Goal: Information Seeking & Learning: Learn about a topic

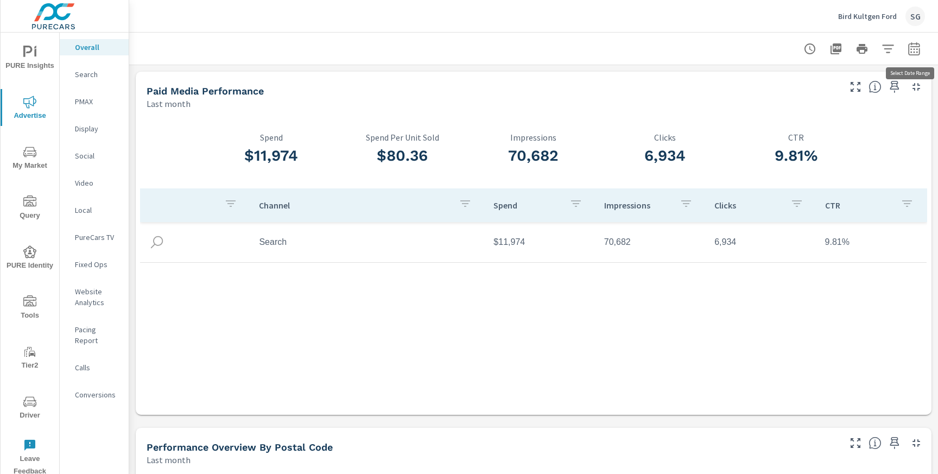
click at [917, 56] on button "button" at bounding box center [915, 49] width 22 height 22
select select "Last month"
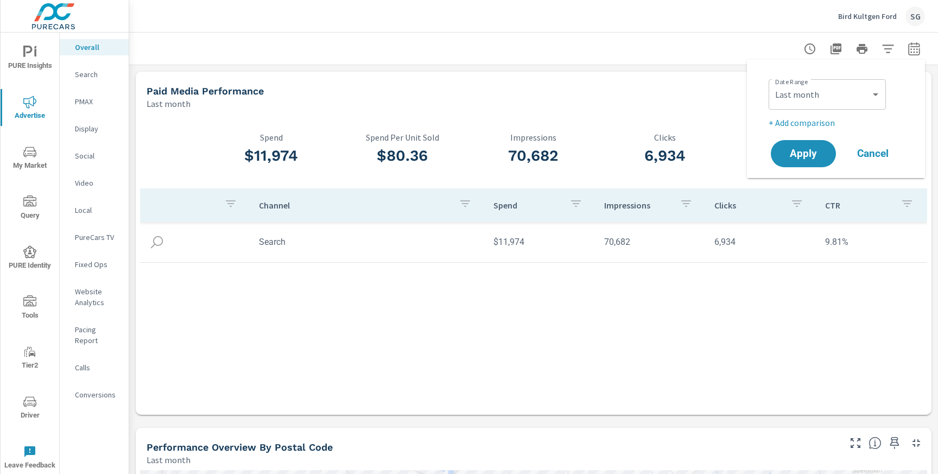
click at [795, 125] on p "+ Add comparison" at bounding box center [838, 122] width 139 height 13
select select "Previous period"
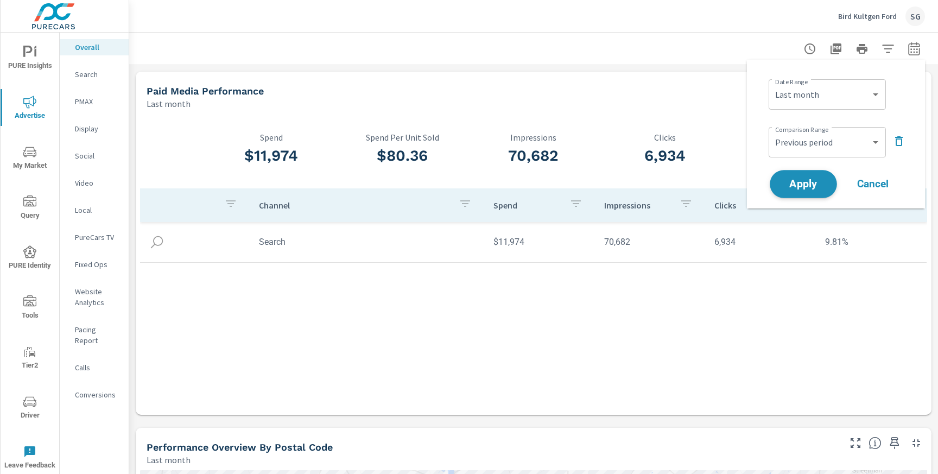
click at [794, 186] on span "Apply" at bounding box center [803, 184] width 45 height 10
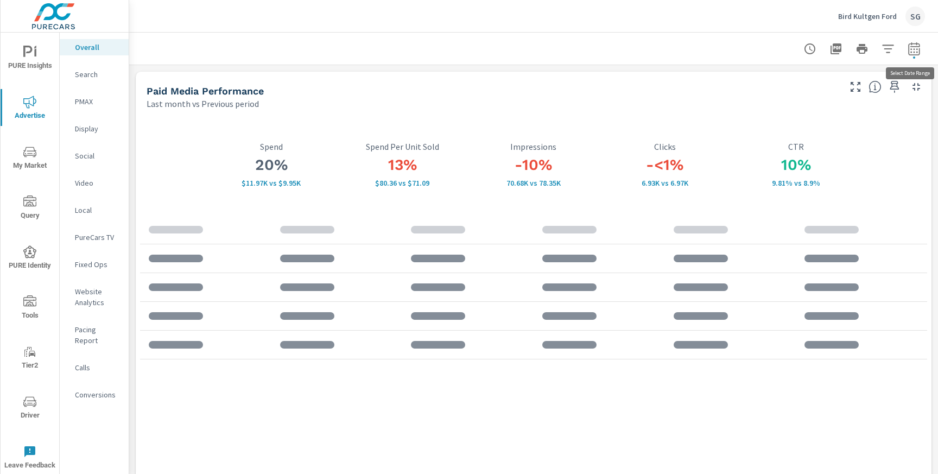
click at [919, 56] on button "button" at bounding box center [915, 49] width 22 height 22
select select "Last month"
select select "Previous period"
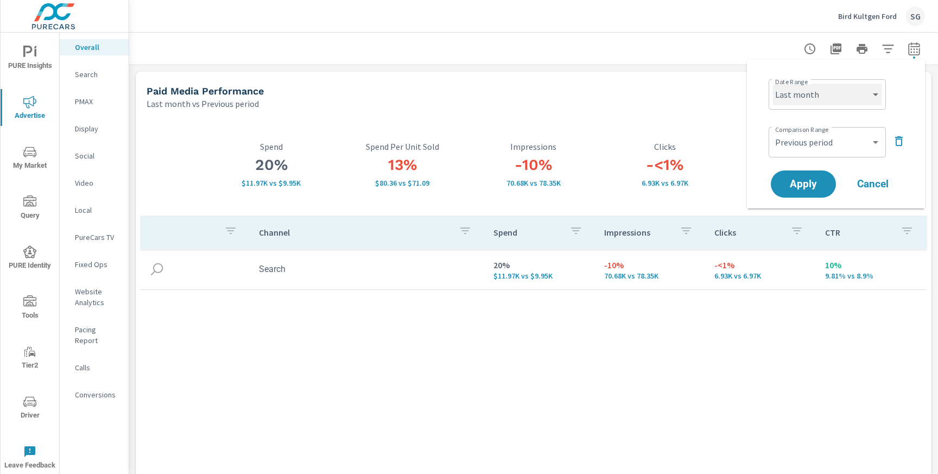
click at [831, 101] on select "Custom [DATE] Last week Last 7 days Last 14 days Last 30 days Last 45 days Last…" at bounding box center [827, 95] width 109 height 22
click at [773, 84] on select "Custom [DATE] Last week Last 7 days Last 14 days Last 30 days Last 45 days Last…" at bounding box center [827, 95] width 109 height 22
select select "Last 30 days"
click at [789, 180] on span "Apply" at bounding box center [803, 184] width 45 height 10
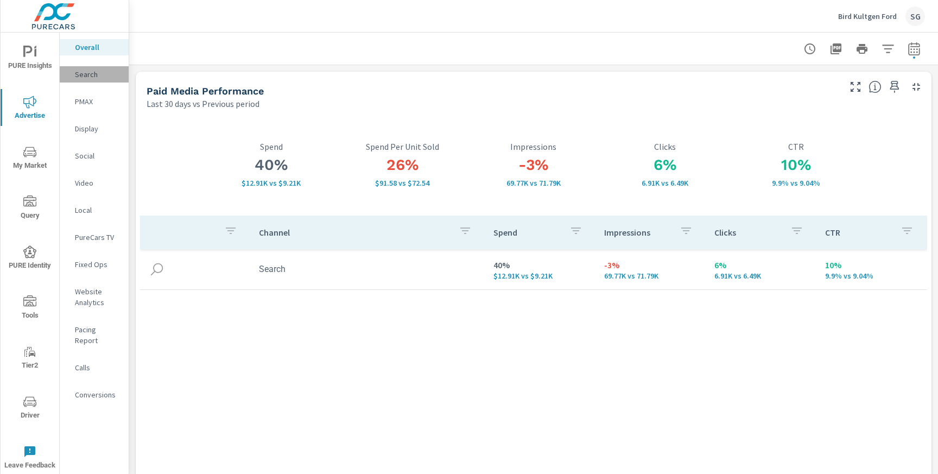
click at [94, 78] on p "Search" at bounding box center [97, 74] width 45 height 11
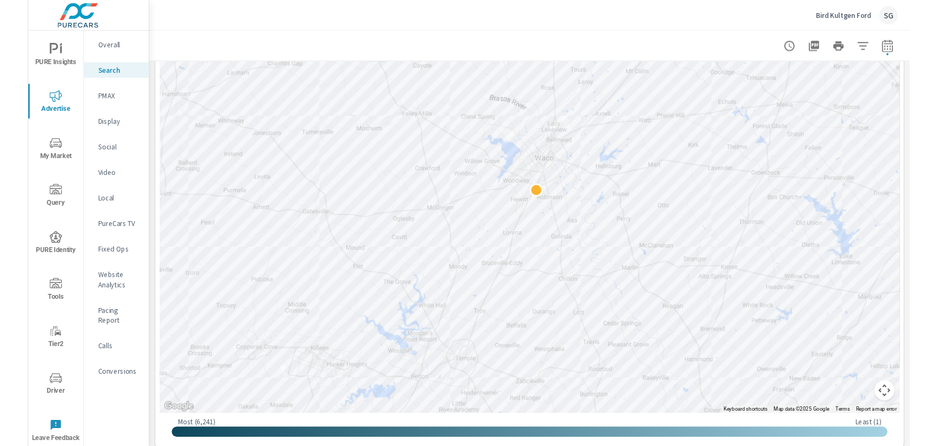
scroll to position [308, 0]
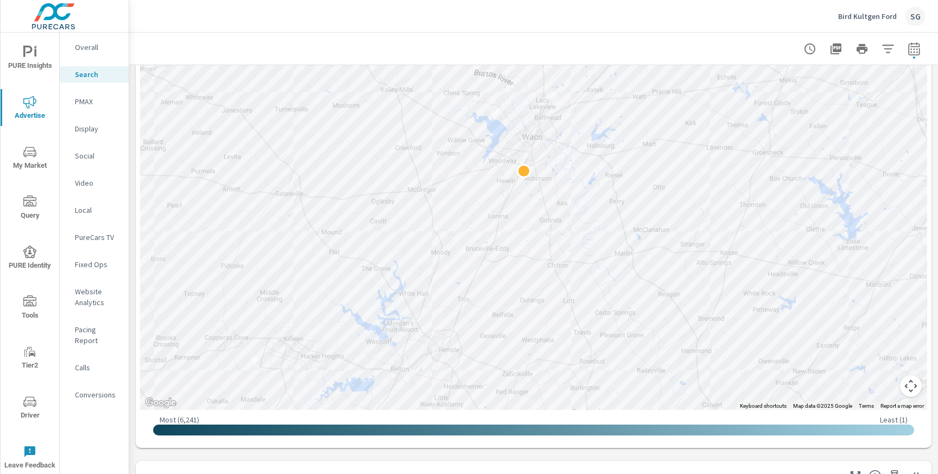
drag, startPoint x: 348, startPoint y: 266, endPoint x: 330, endPoint y: 263, distance: 18.1
click at [330, 263] on div at bounding box center [533, 166] width 787 height 488
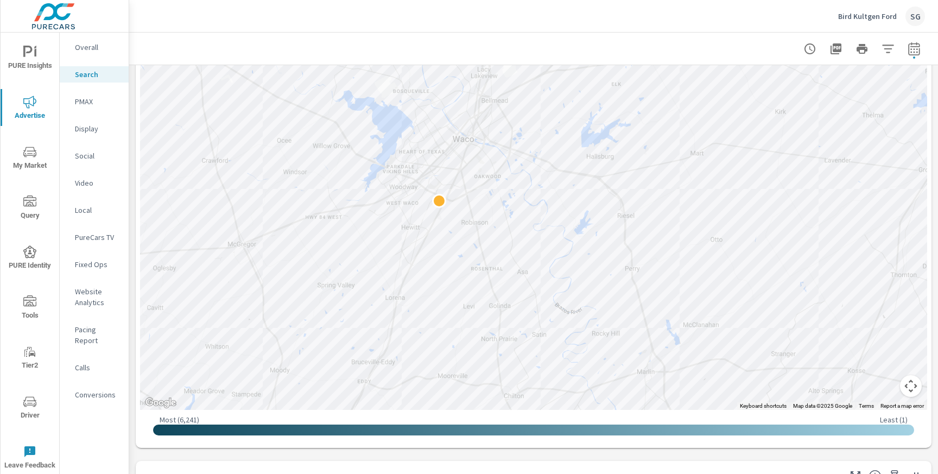
drag, startPoint x: 435, startPoint y: 216, endPoint x: 419, endPoint y: 454, distance: 238.4
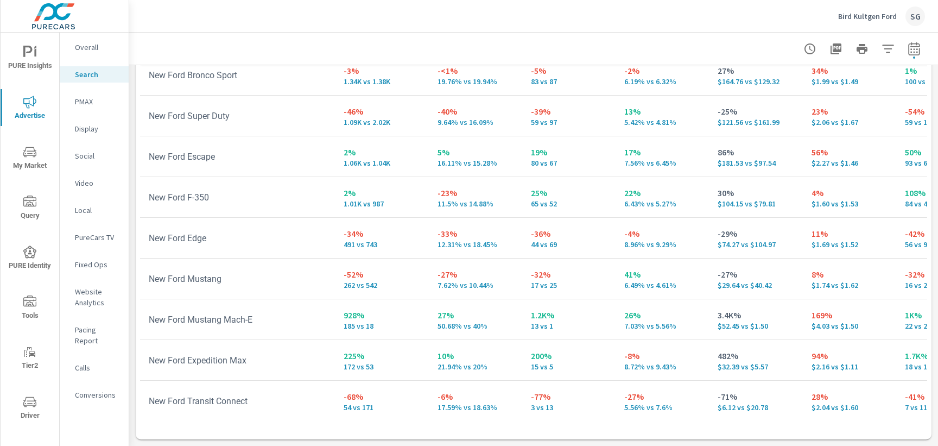
scroll to position [500, 0]
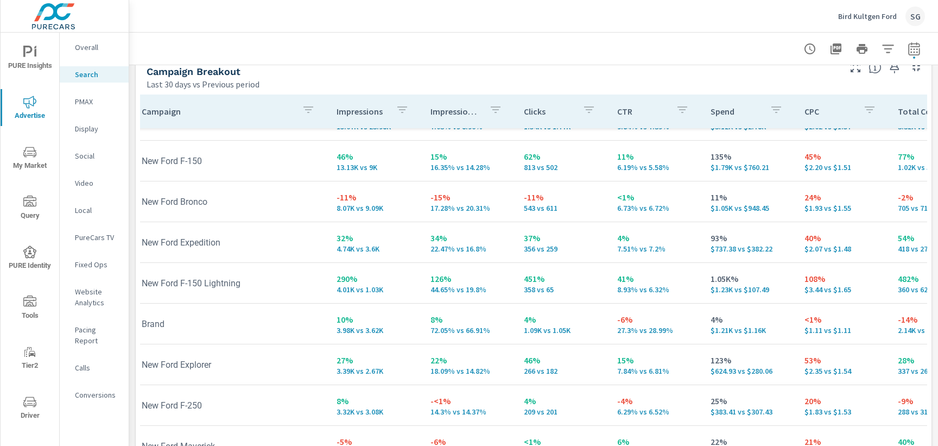
scroll to position [69, 0]
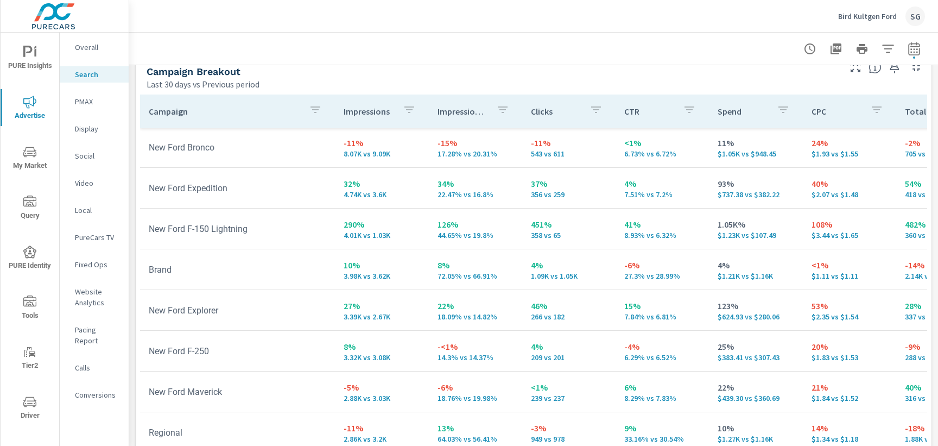
scroll to position [131, 0]
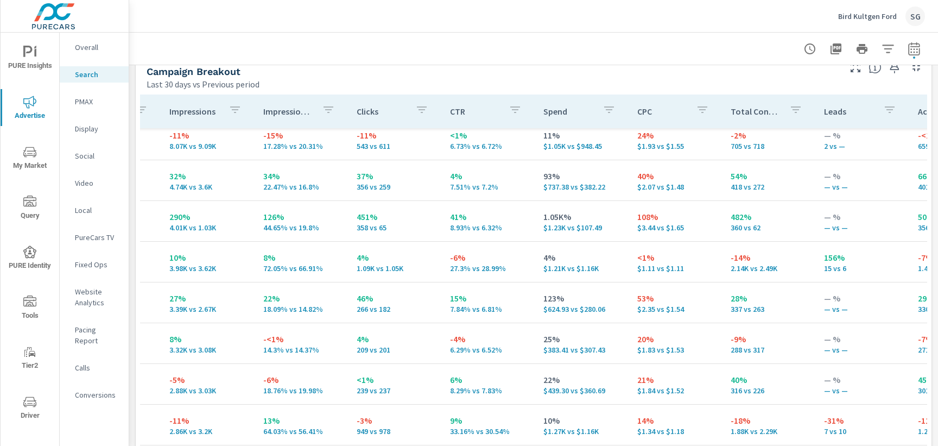
scroll to position [6, 174]
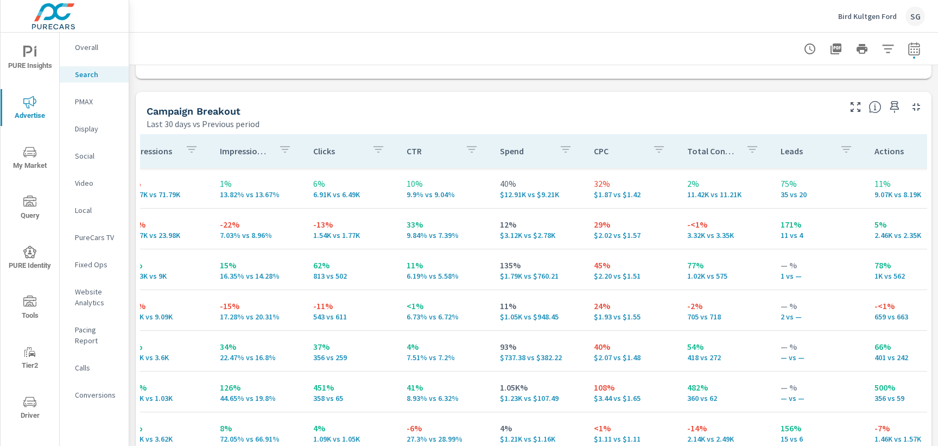
scroll to position [0, 219]
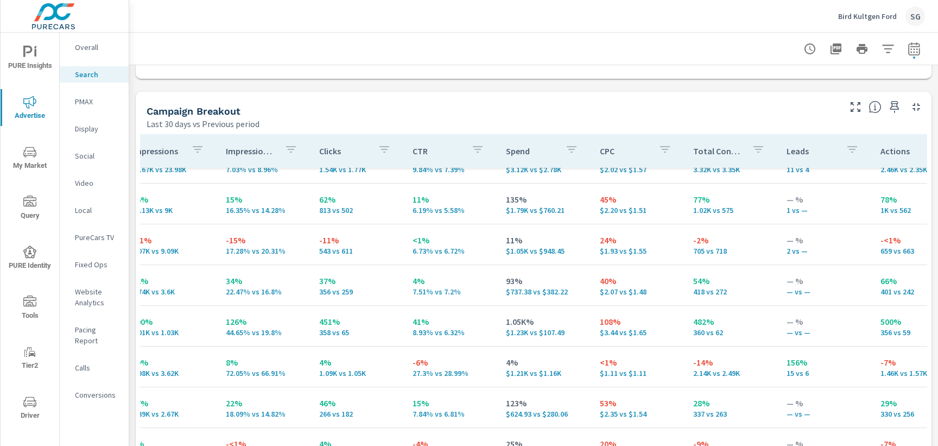
scroll to position [25, 212]
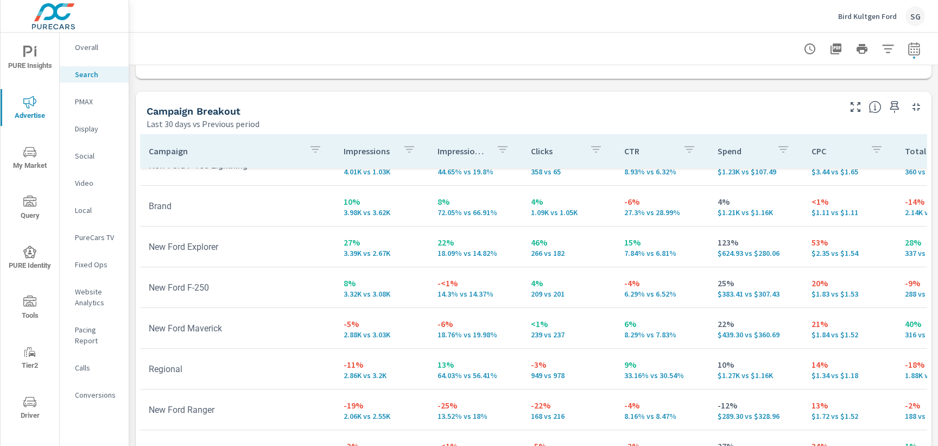
scroll to position [241, 0]
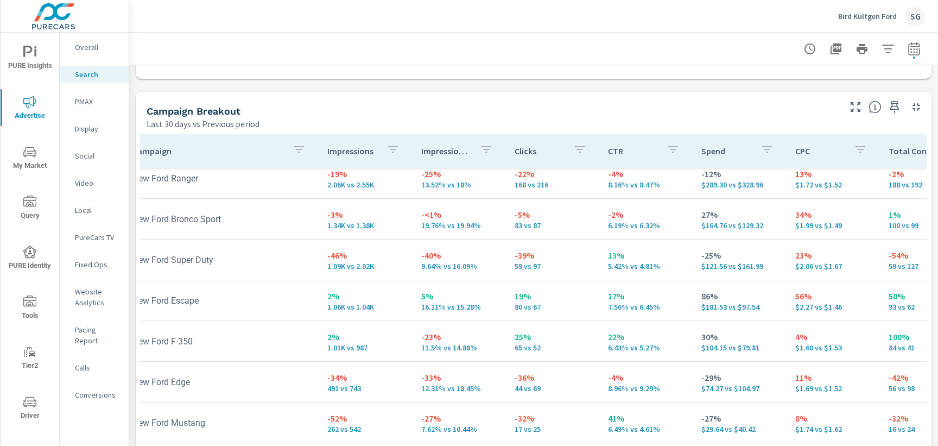
scroll to position [458, 0]
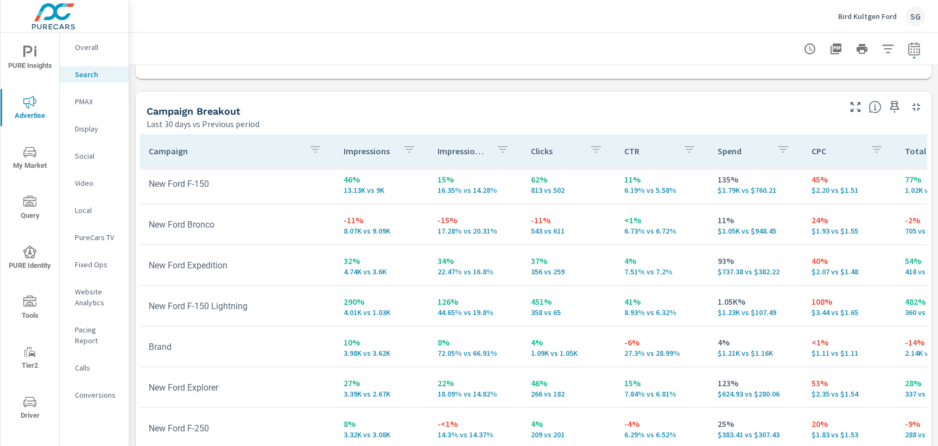
scroll to position [67, 0]
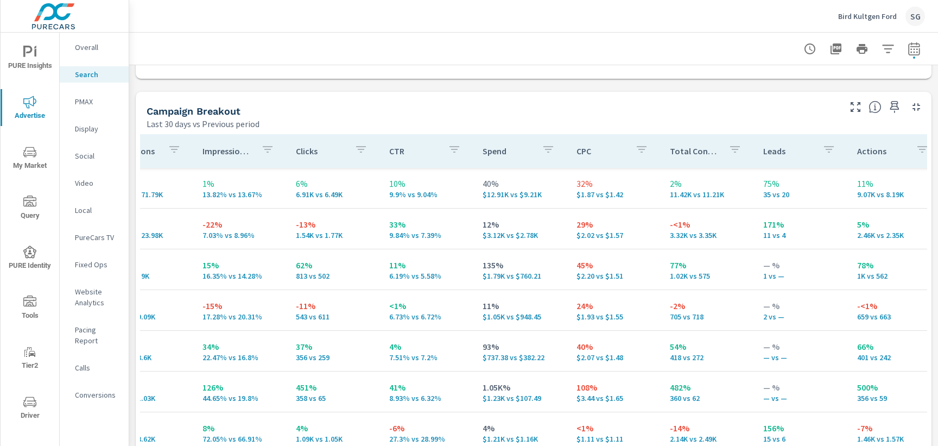
scroll to position [0, 236]
click at [93, 362] on p "Calls" at bounding box center [97, 367] width 45 height 11
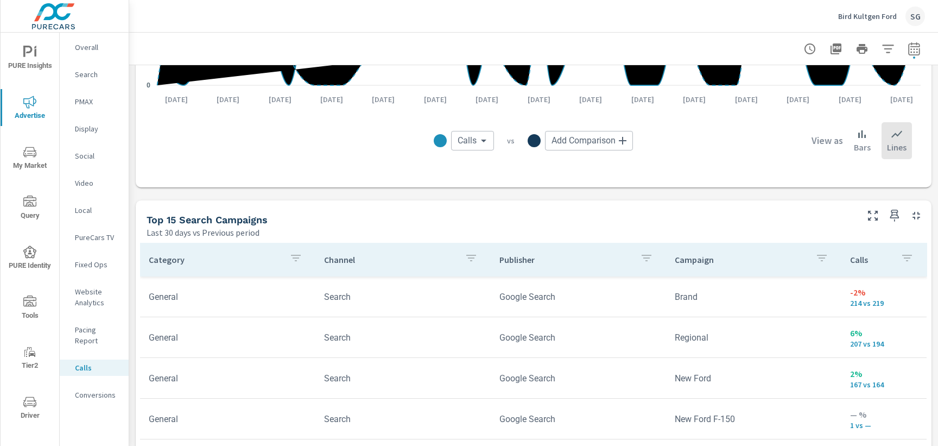
scroll to position [567, 0]
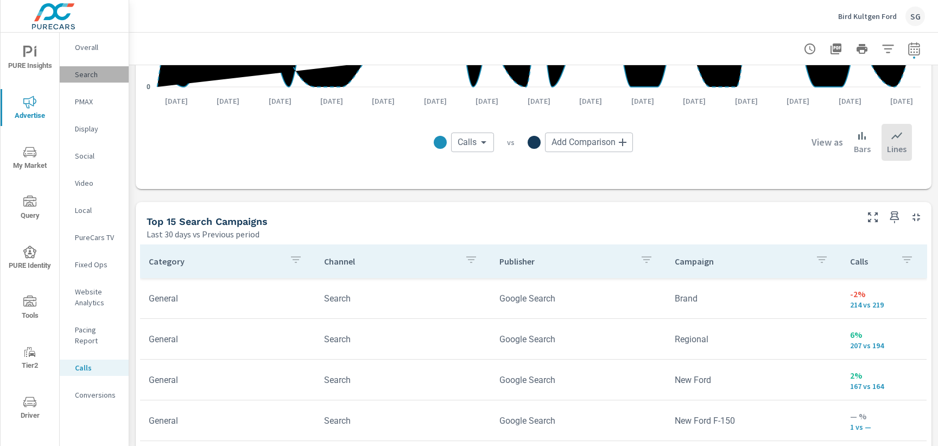
click at [74, 79] on div "Search" at bounding box center [94, 74] width 69 height 16
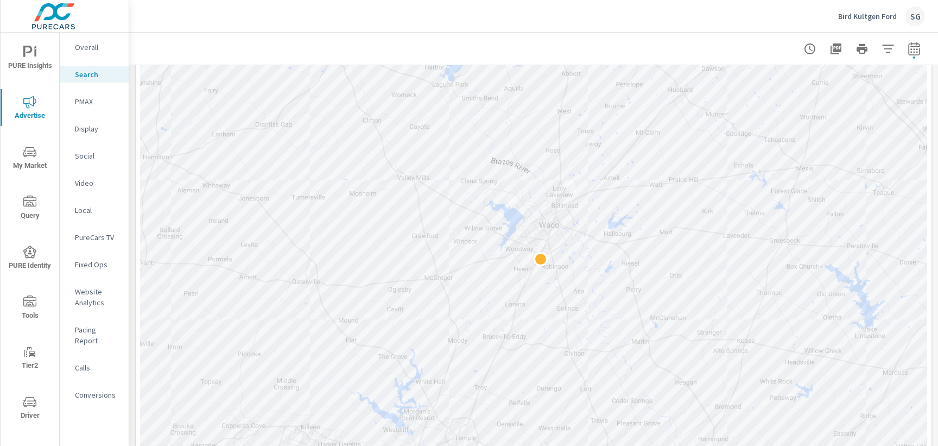
scroll to position [223, 0]
click at [38, 54] on span "PURE Insights" at bounding box center [30, 59] width 52 height 27
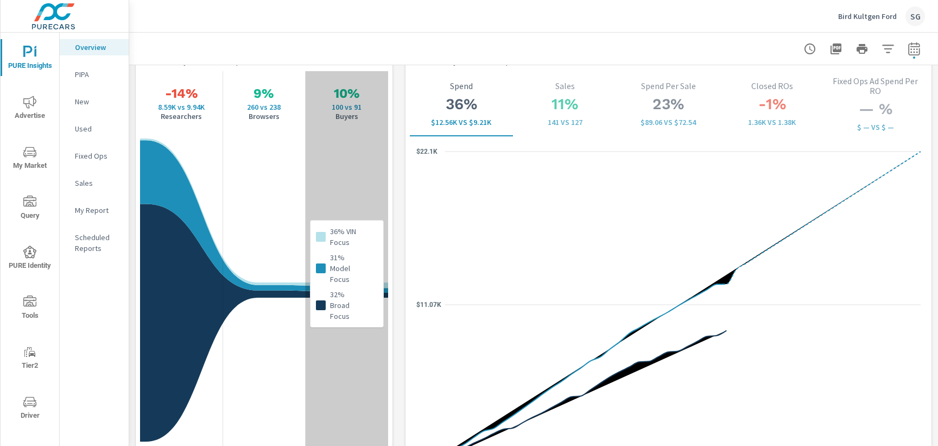
scroll to position [1430, 0]
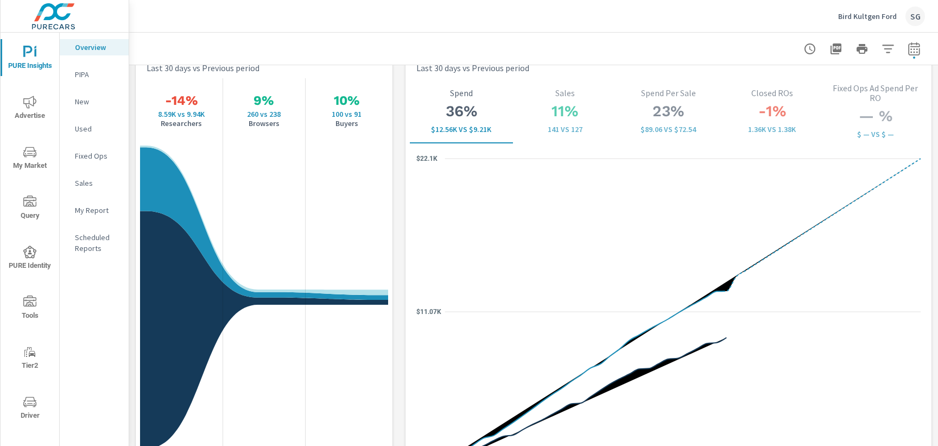
click at [29, 117] on span "Advertise" at bounding box center [30, 109] width 52 height 27
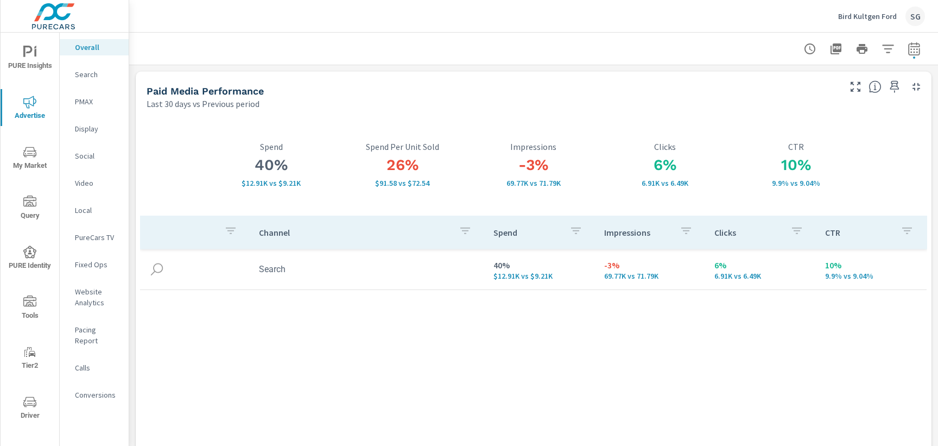
click at [91, 389] on p "Conversions" at bounding box center [97, 394] width 45 height 11
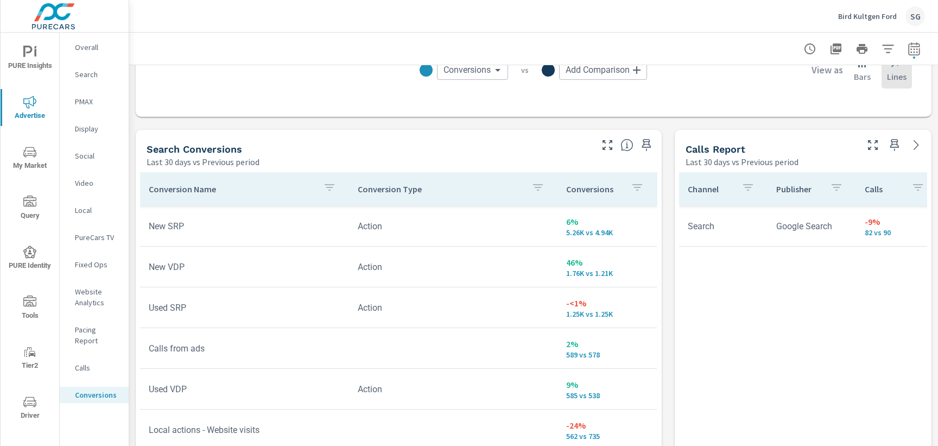
scroll to position [538, 0]
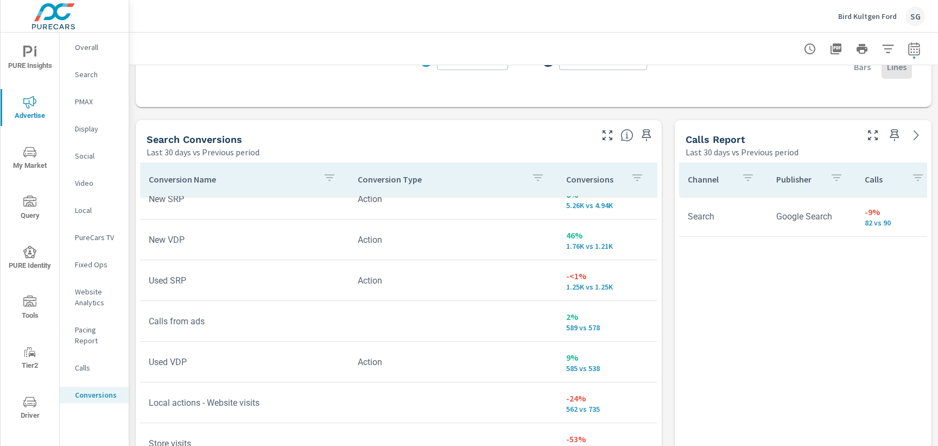
scroll to position [21, 0]
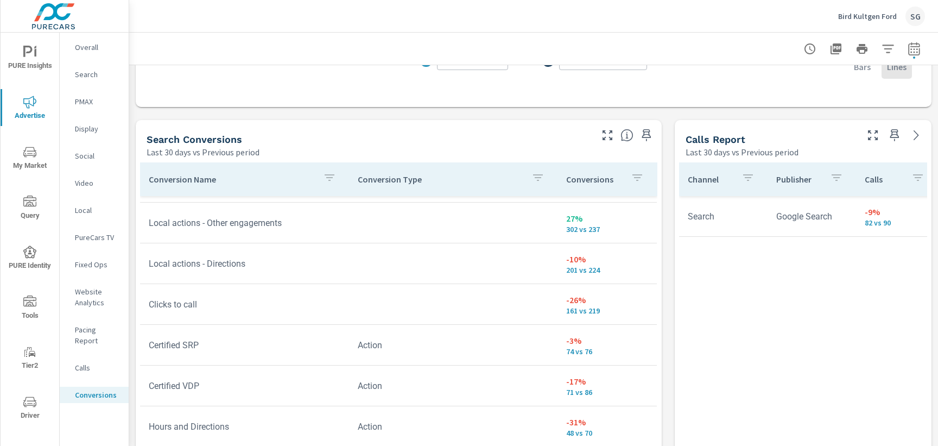
scroll to position [280, 0]
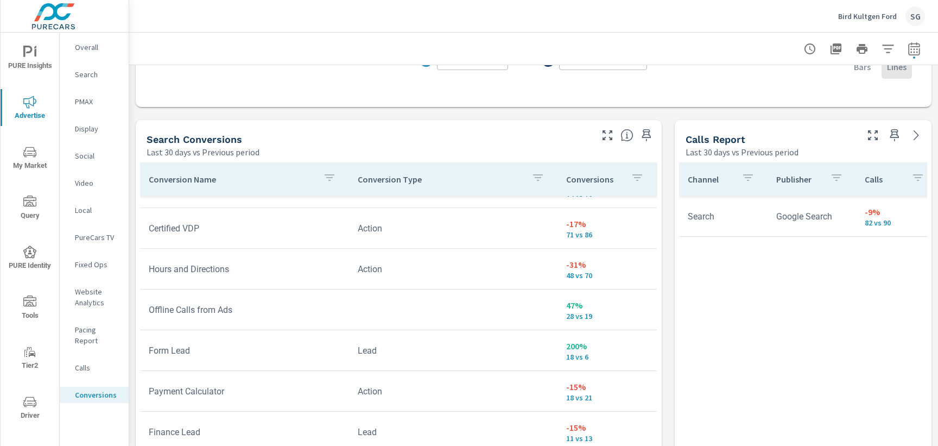
scroll to position [459, 0]
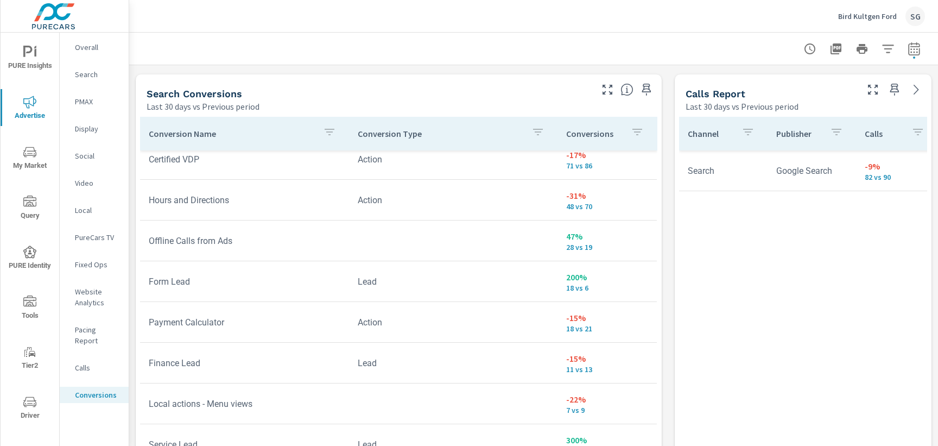
scroll to position [576, 0]
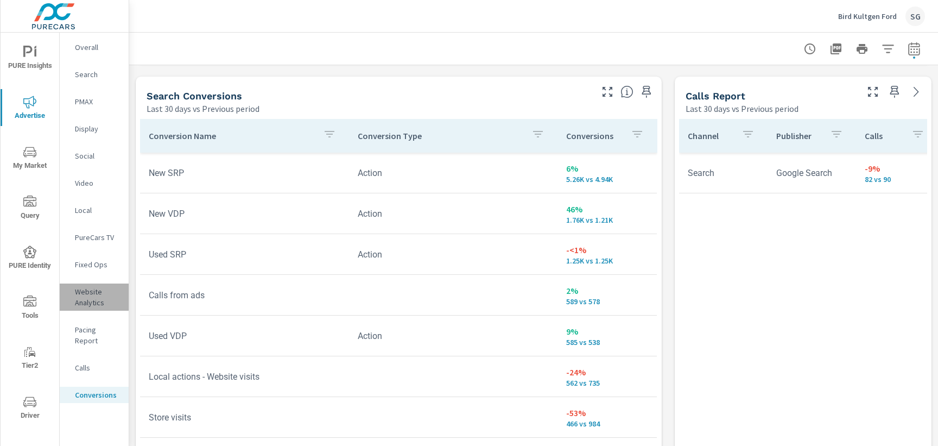
click at [84, 299] on p "Website Analytics" at bounding box center [97, 297] width 45 height 22
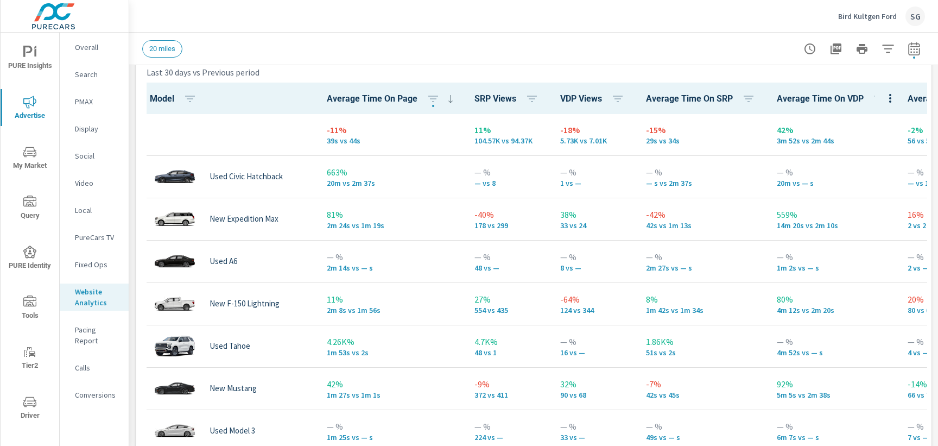
scroll to position [499, 0]
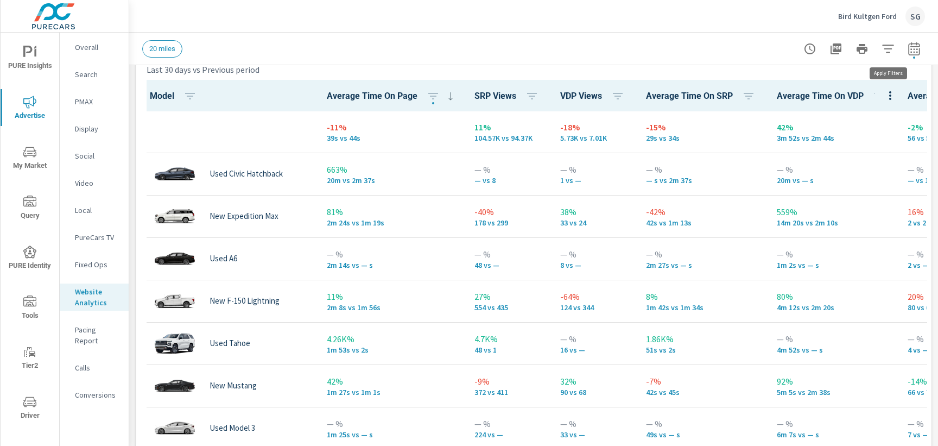
click at [893, 52] on icon "button" at bounding box center [888, 48] width 13 height 13
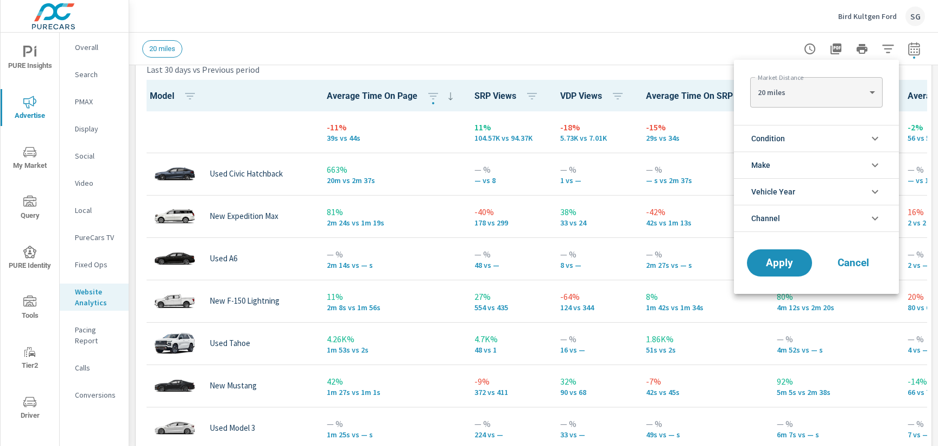
click at [868, 143] on li "Condition" at bounding box center [816, 138] width 165 height 27
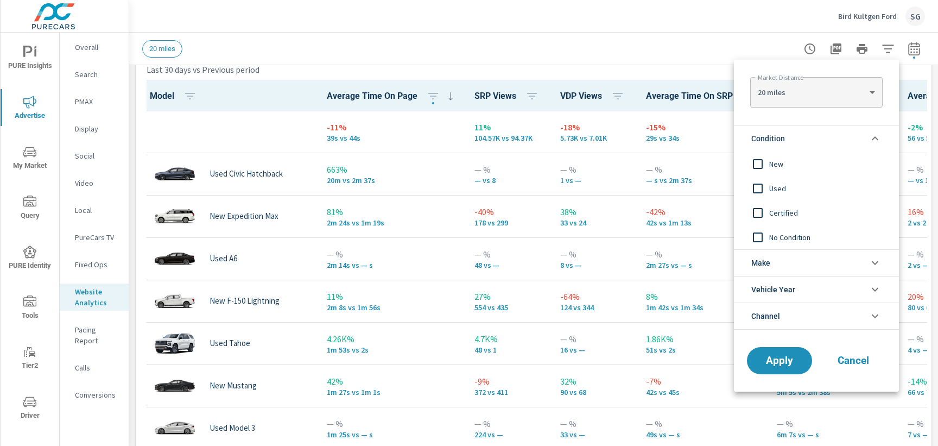
click at [758, 171] on input "filter options" at bounding box center [758, 164] width 23 height 23
click at [780, 370] on button "Apply" at bounding box center [779, 360] width 67 height 28
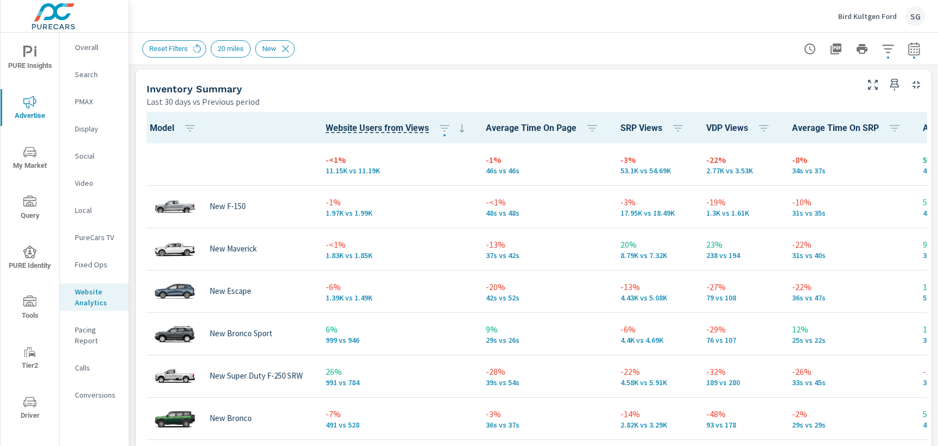
scroll to position [1, 0]
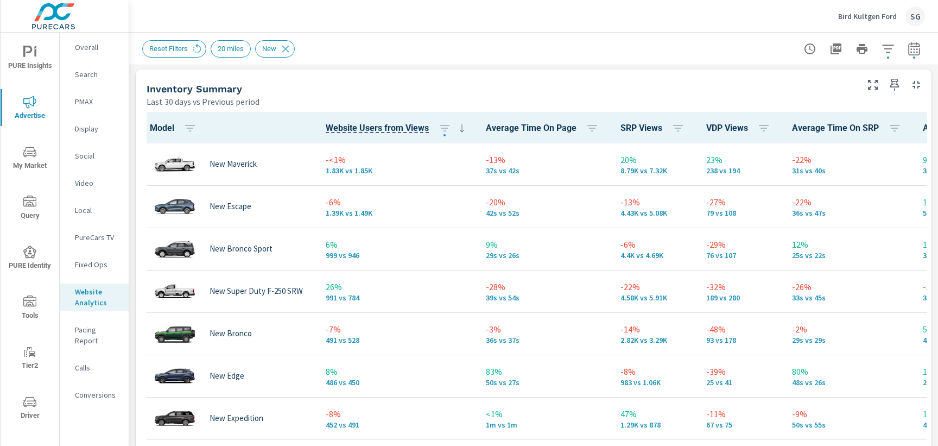
scroll to position [202, 0]
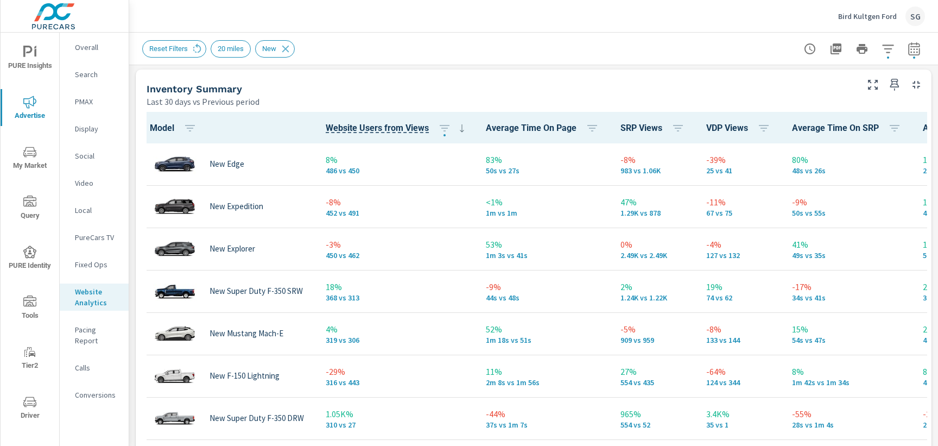
scroll to position [306, 0]
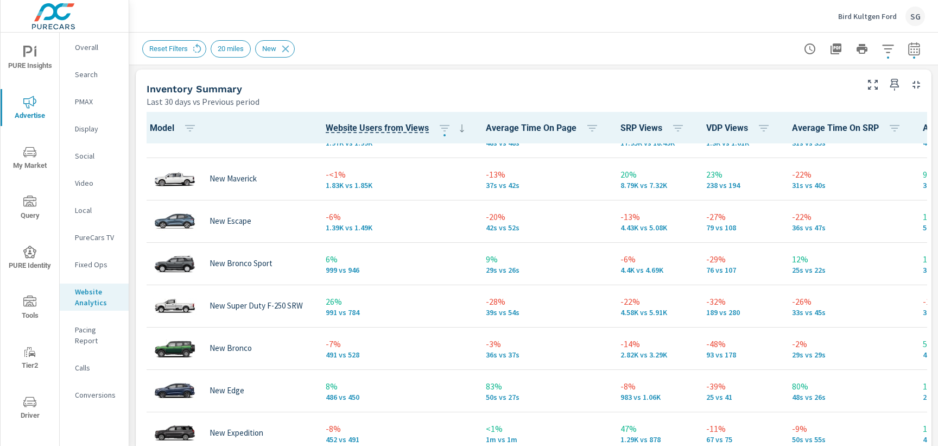
scroll to position [71, 0]
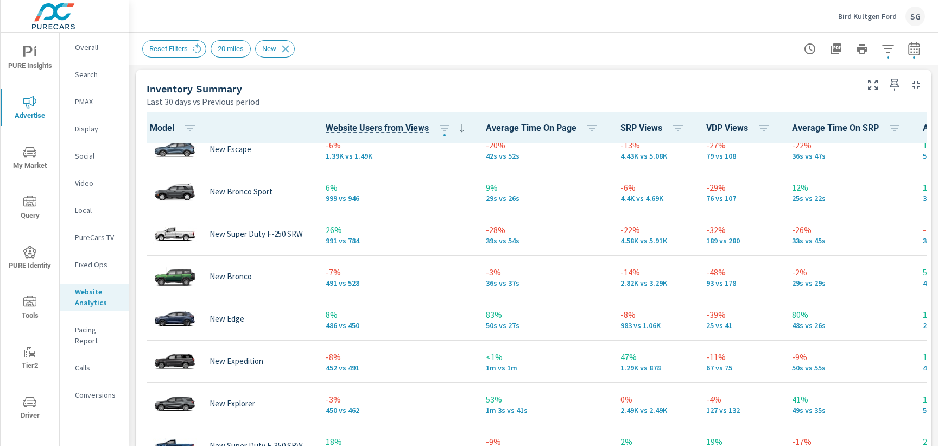
scroll to position [145, 0]
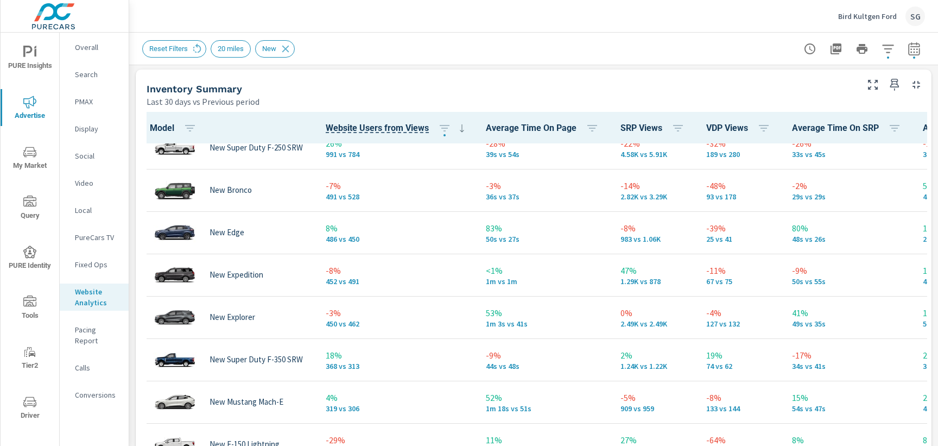
scroll to position [229, 0]
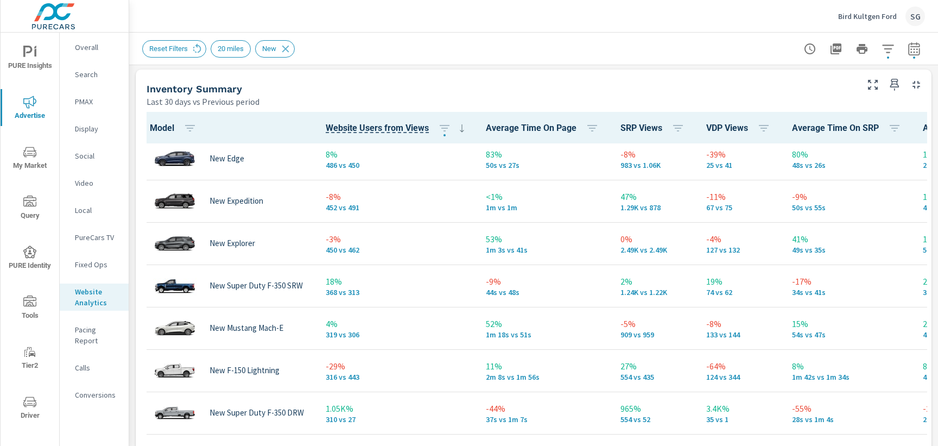
scroll to position [303, 0]
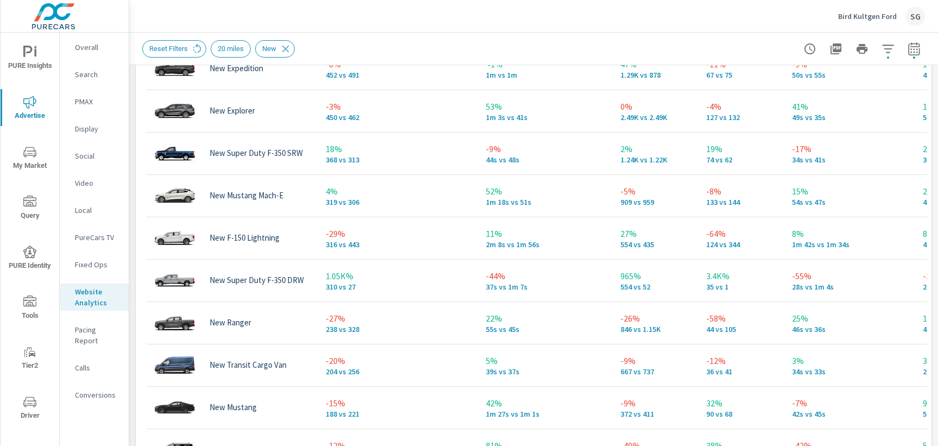
scroll to position [227, 0]
